Goal: Information Seeking & Learning: Learn about a topic

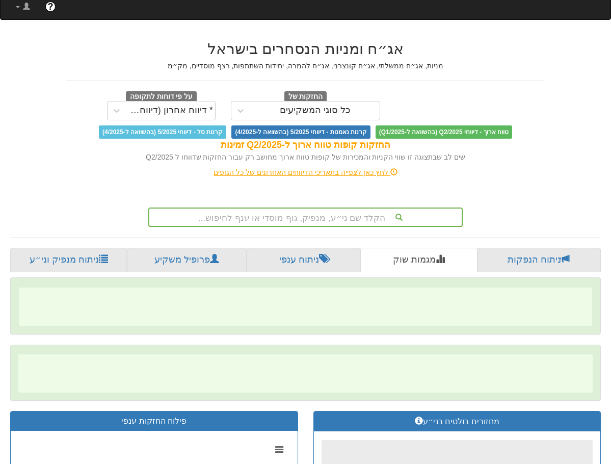
scroll to position [102, 0]
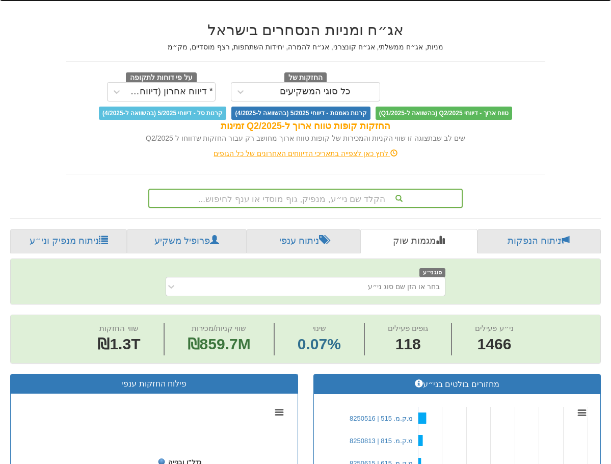
click at [318, 195] on div "הקלד שם ני״ע, מנפיק, גוף מוסדי או ענף לחיפוש..." at bounding box center [305, 197] width 312 height 17
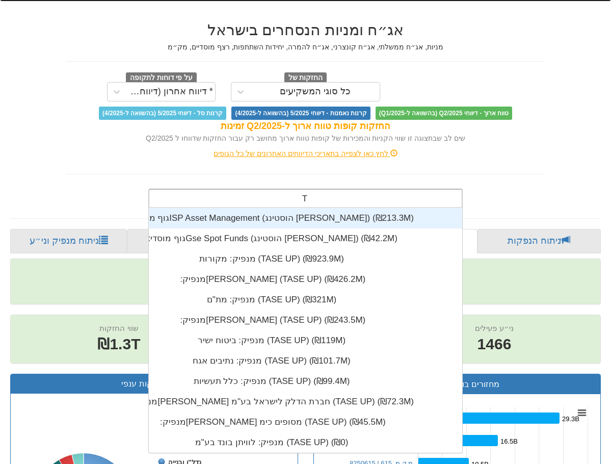
scroll to position [0, 0]
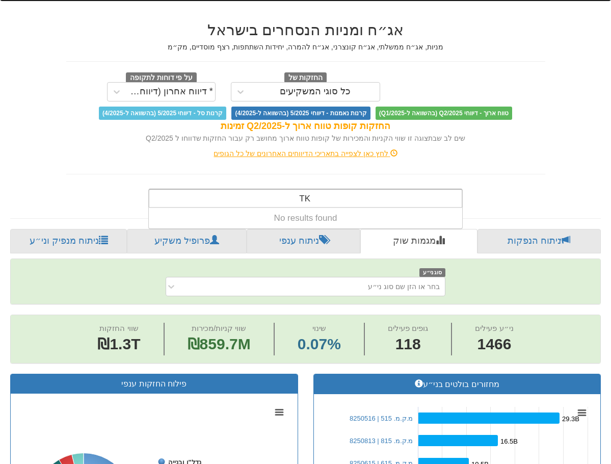
type input "T"
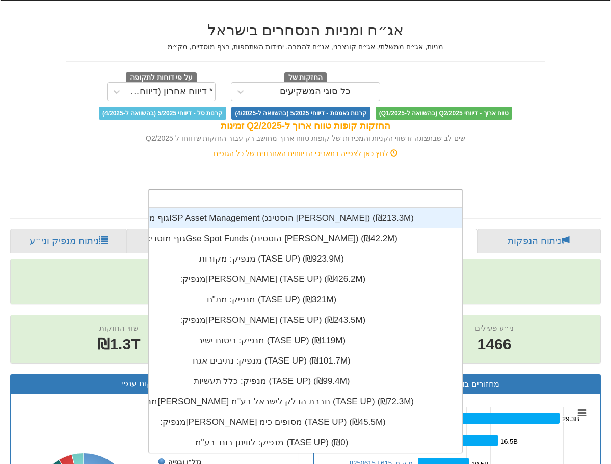
scroll to position [254, 0]
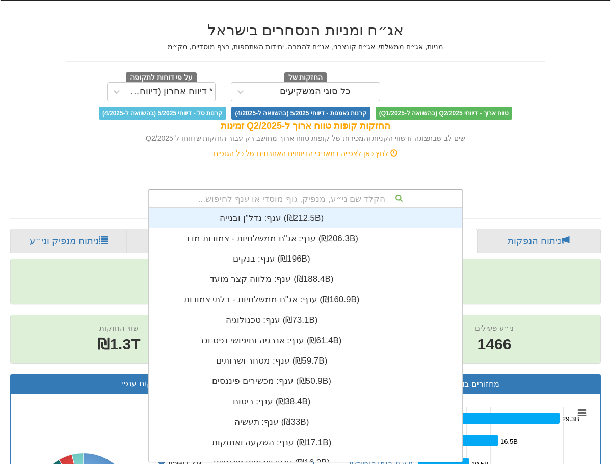
type input "ד"
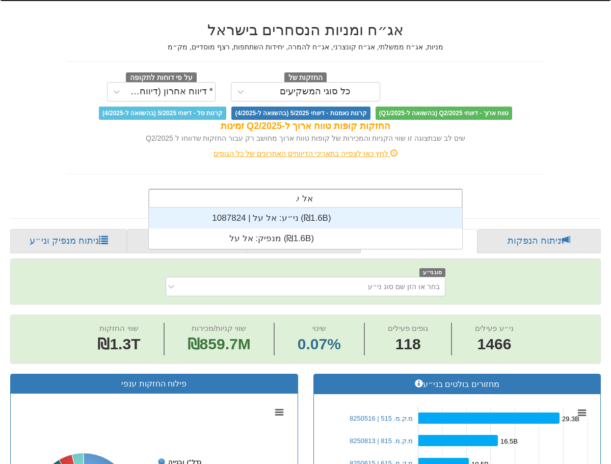
type input "אל על"
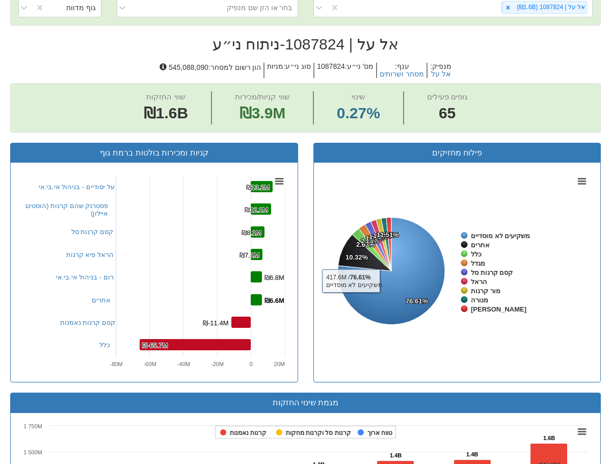
scroll to position [192, 0]
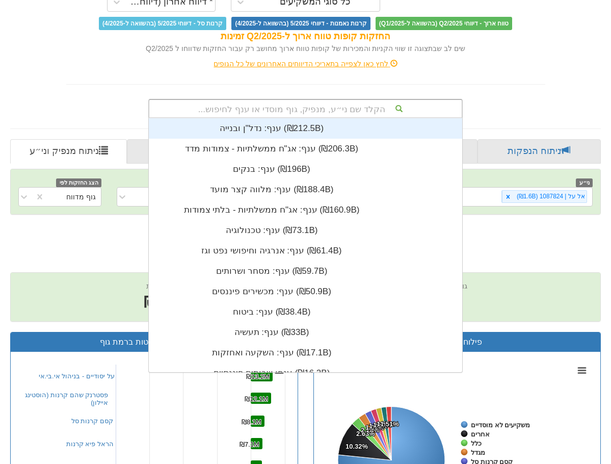
click at [329, 104] on div "הקלד שם ני״ע, מנפיק, גוף מוסדי או ענף לחיפוש..." at bounding box center [305, 108] width 312 height 17
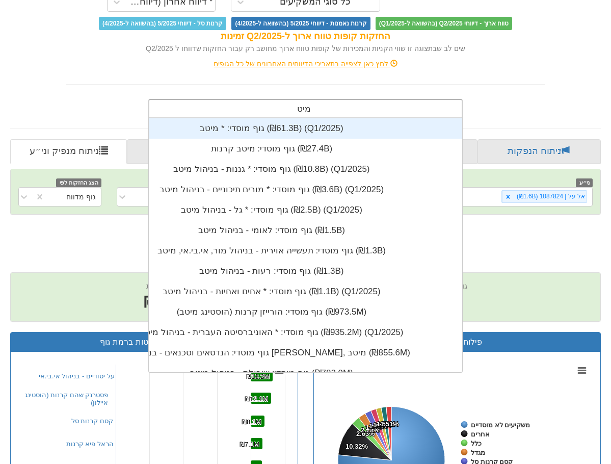
type input "מיטב"
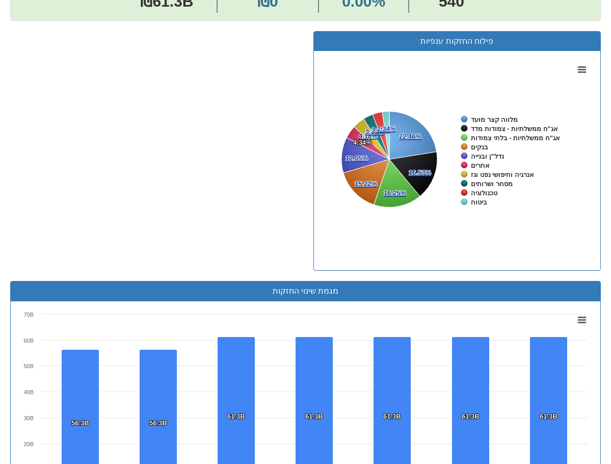
scroll to position [102, 0]
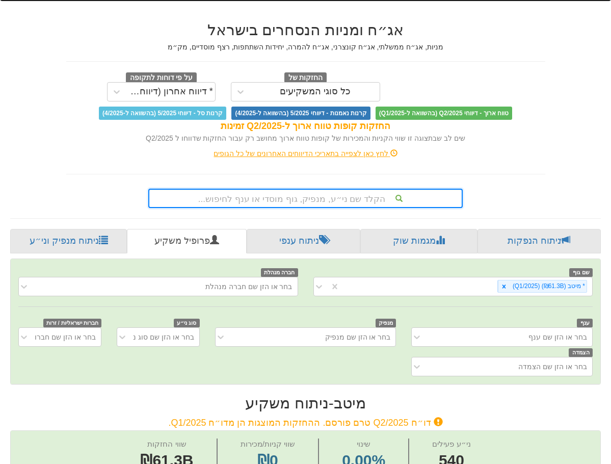
click at [297, 200] on div "הקלד שם ני״ע, מנפיק, גוף מוסדי או ענף לחיפוש..." at bounding box center [305, 197] width 312 height 17
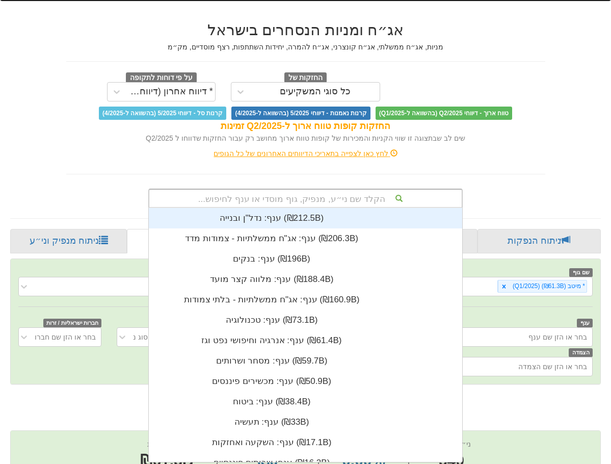
scroll to position [254, 0]
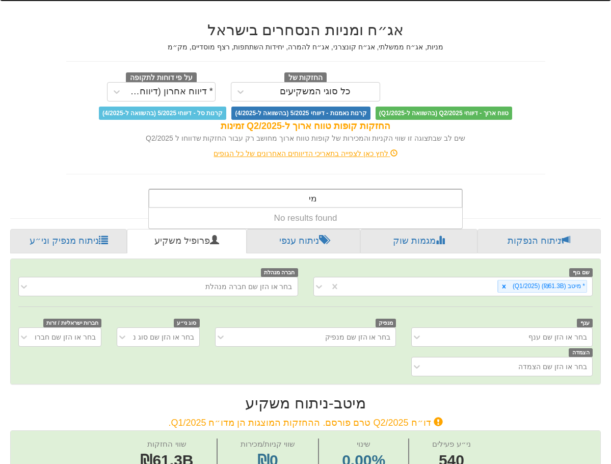
type input "מ"
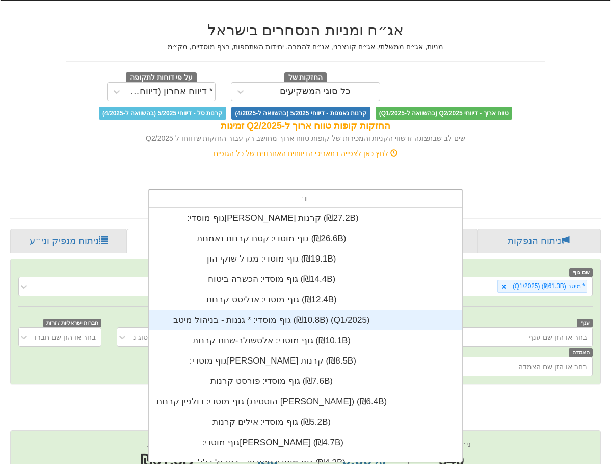
scroll to position [41, 0]
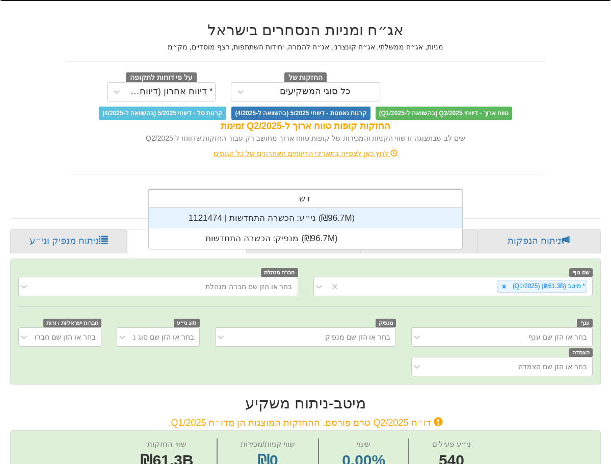
type input "ד"
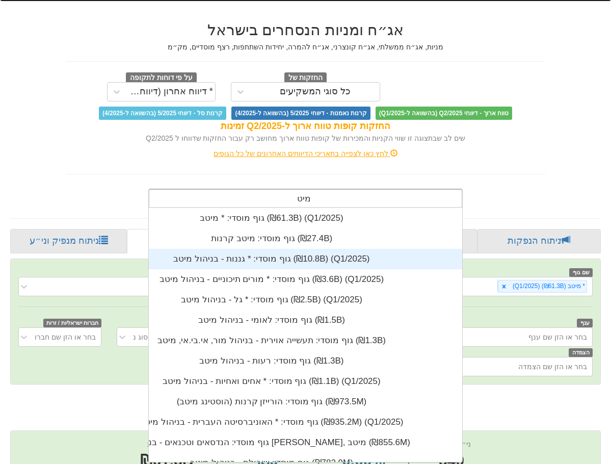
scroll to position [0, 0]
type input "מ"
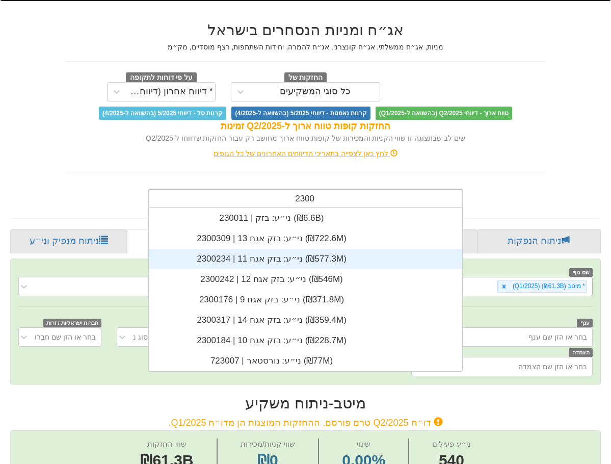
type input "2300"
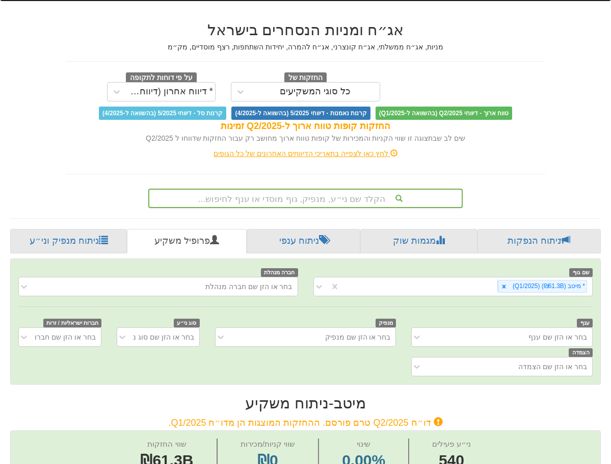
click at [328, 197] on div "הקלד שם ני״ע, מנפיק, גוף מוסדי או ענף לחיפוש..." at bounding box center [305, 197] width 312 height 17
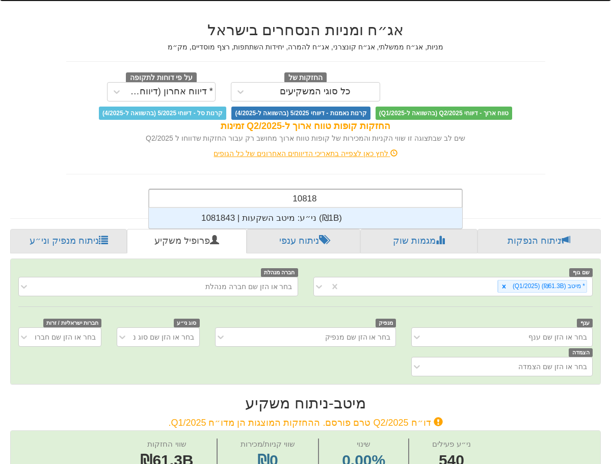
scroll to position [20, 0]
type input "1081843"
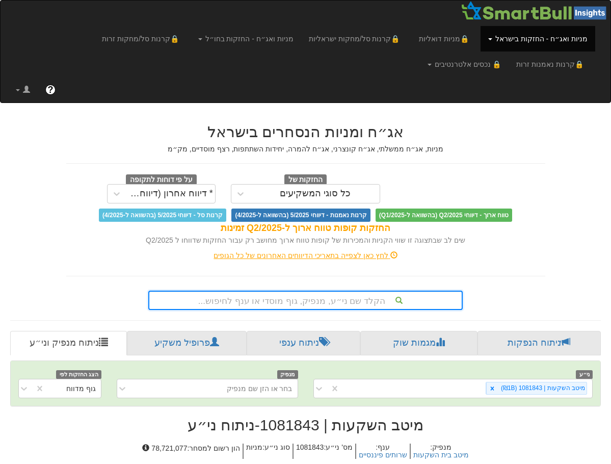
click at [331, 301] on div "הקלד שם ני״ע, מנפיק, גוף מוסדי או ענף לחיפוש..." at bounding box center [305, 299] width 314 height 19
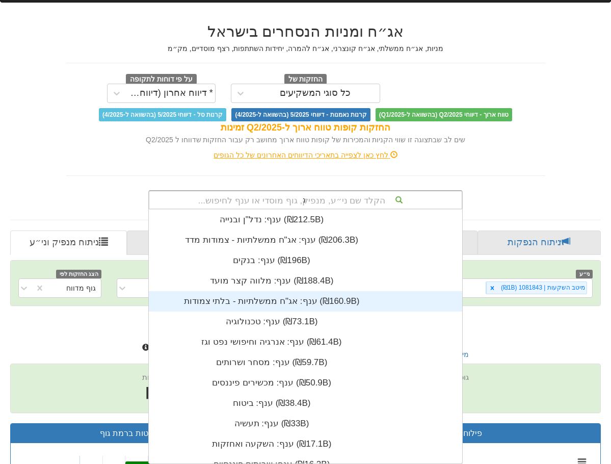
scroll to position [244, 0]
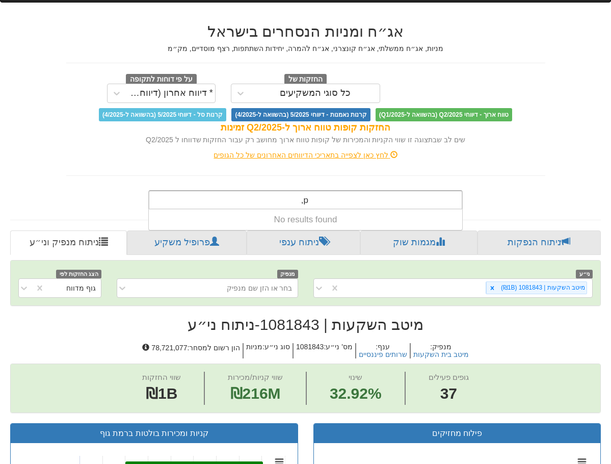
type input "p"
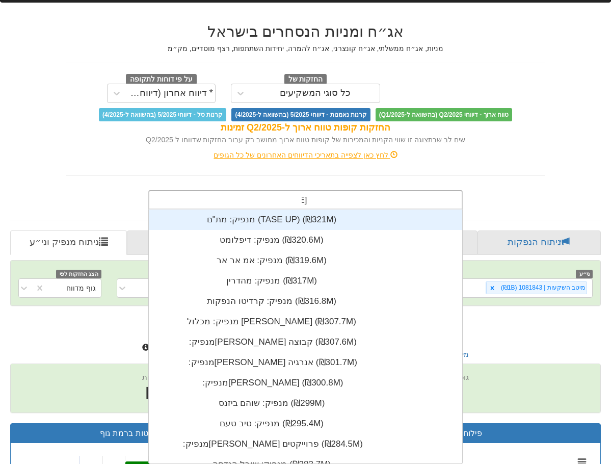
scroll to position [0, 0]
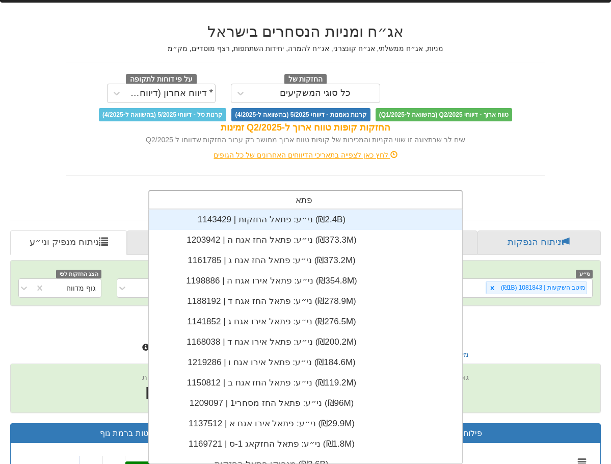
type input "פתאל"
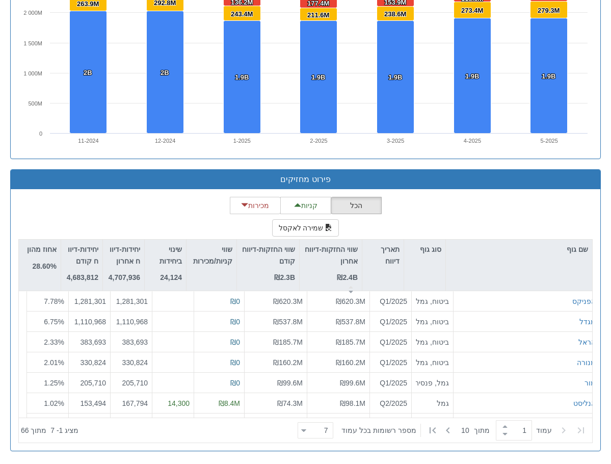
click at [487, 239] on div "שם גוף סוג גוף תאריך דיווח שווי החזקות-דיווח אחרון ₪2.4B שווי החזקות-דיווח קודם…" at bounding box center [305, 341] width 574 height 204
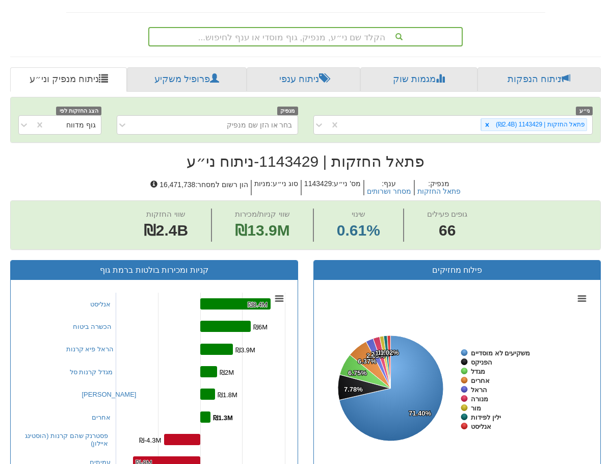
scroll to position [141, 0]
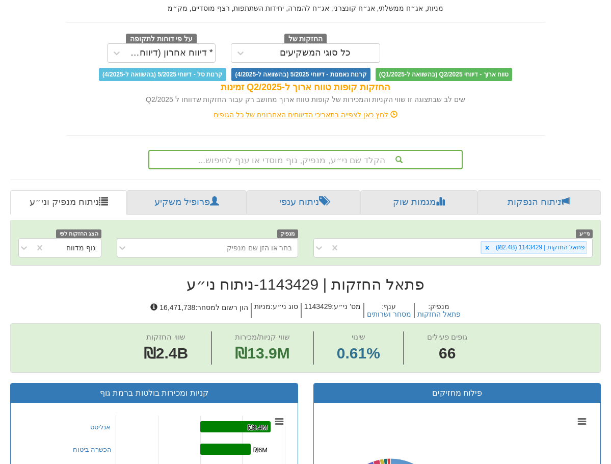
click at [290, 162] on div "הקלד שם ני״ע, מנפיק, גוף מוסדי או ענף לחיפוש..." at bounding box center [305, 159] width 312 height 17
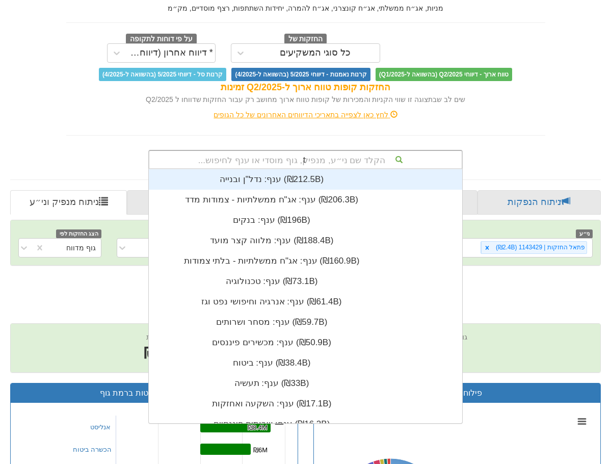
scroll to position [244, 0]
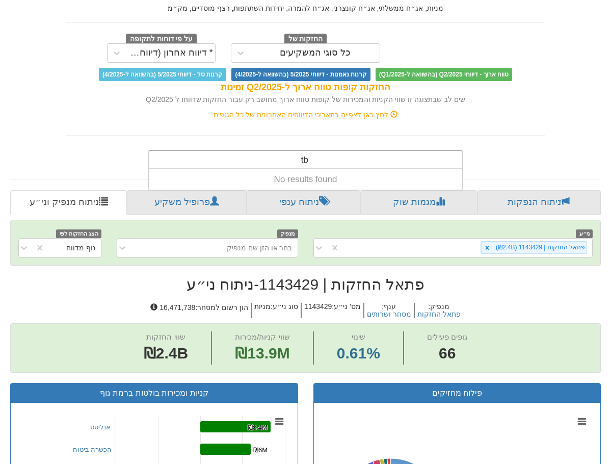
type input "t"
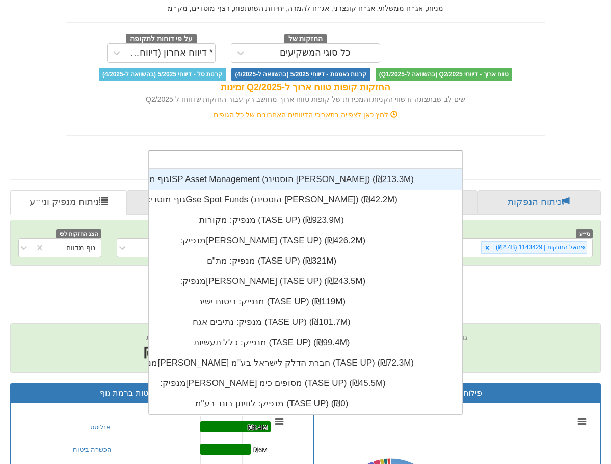
scroll to position [254, 0]
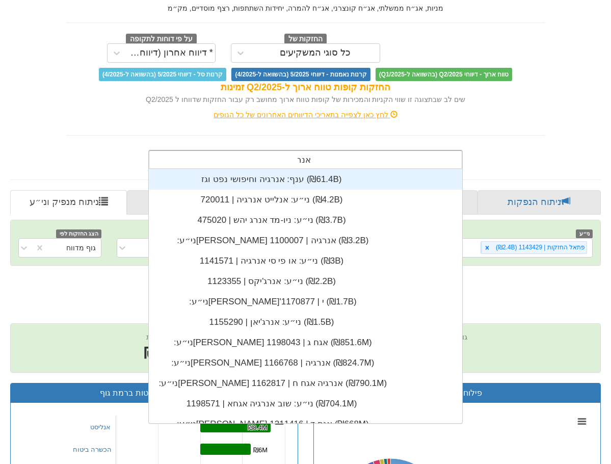
type input "אנ"
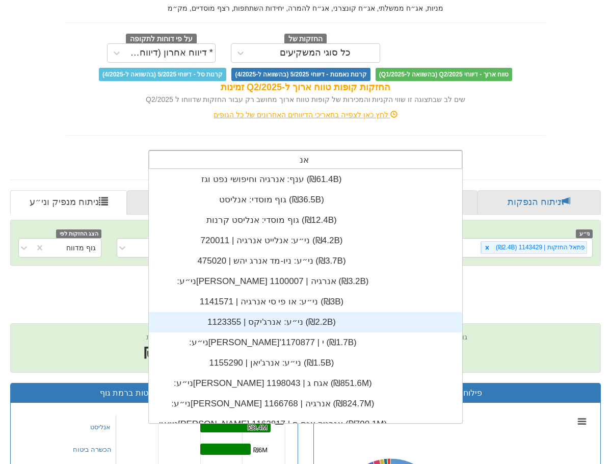
click at [304, 324] on div "ני״ע: ‏אנרג'יקס | 1123355 ‎(₪2.2B)‎" at bounding box center [271, 322] width 381 height 20
